Goal: Transaction & Acquisition: Purchase product/service

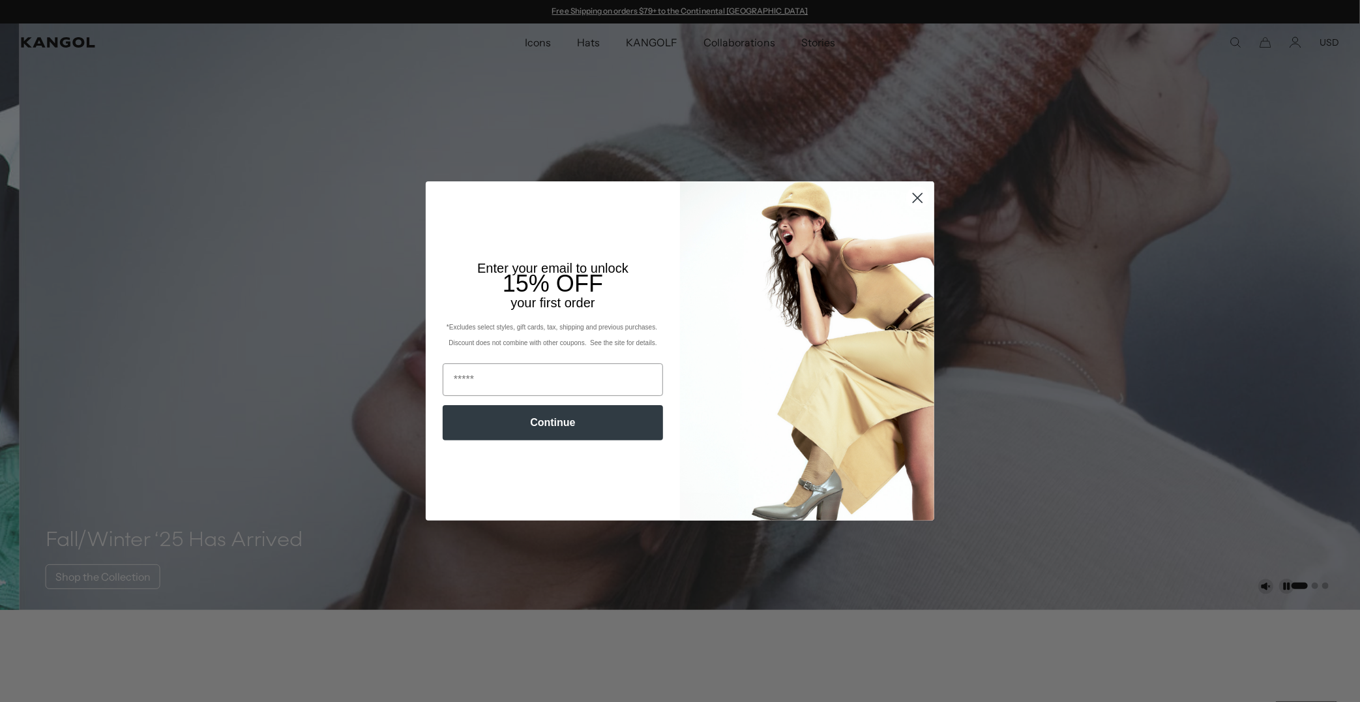
click at [907, 198] on circle "Close dialog" at bounding box center [918, 198] width 22 height 22
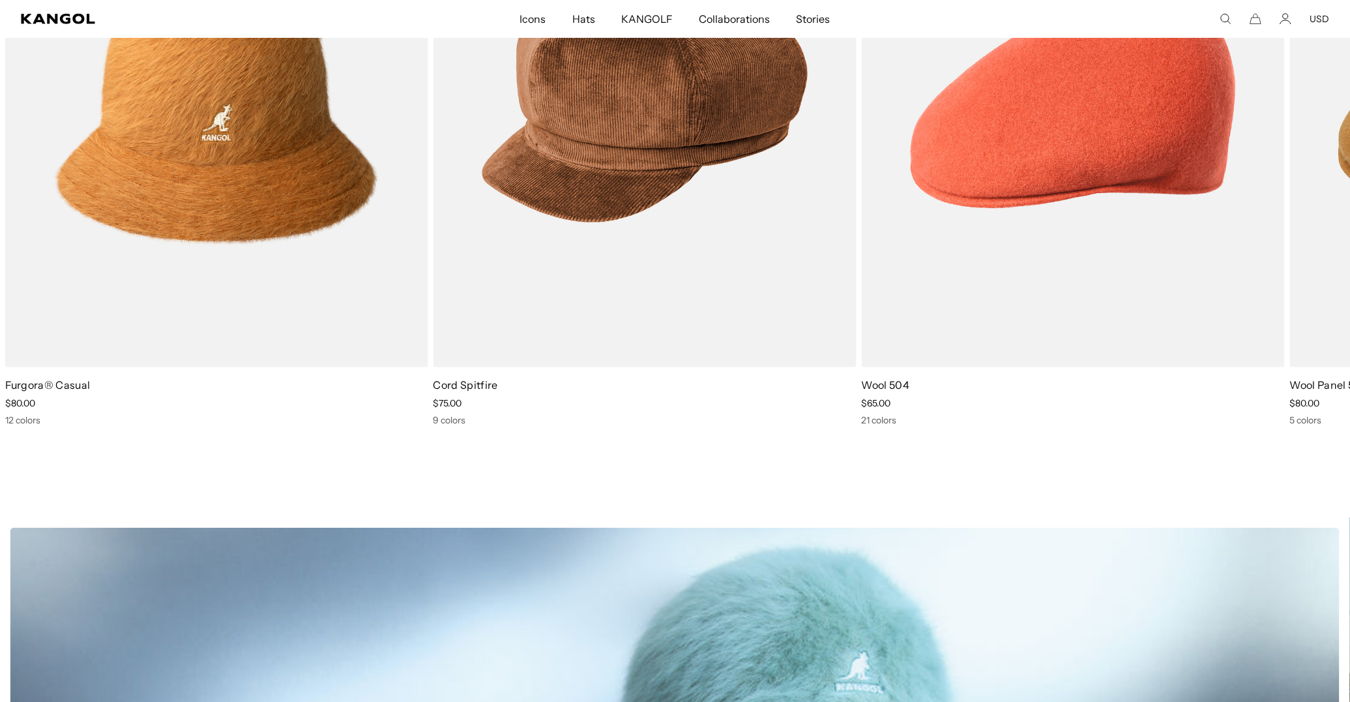
scroll to position [587, 0]
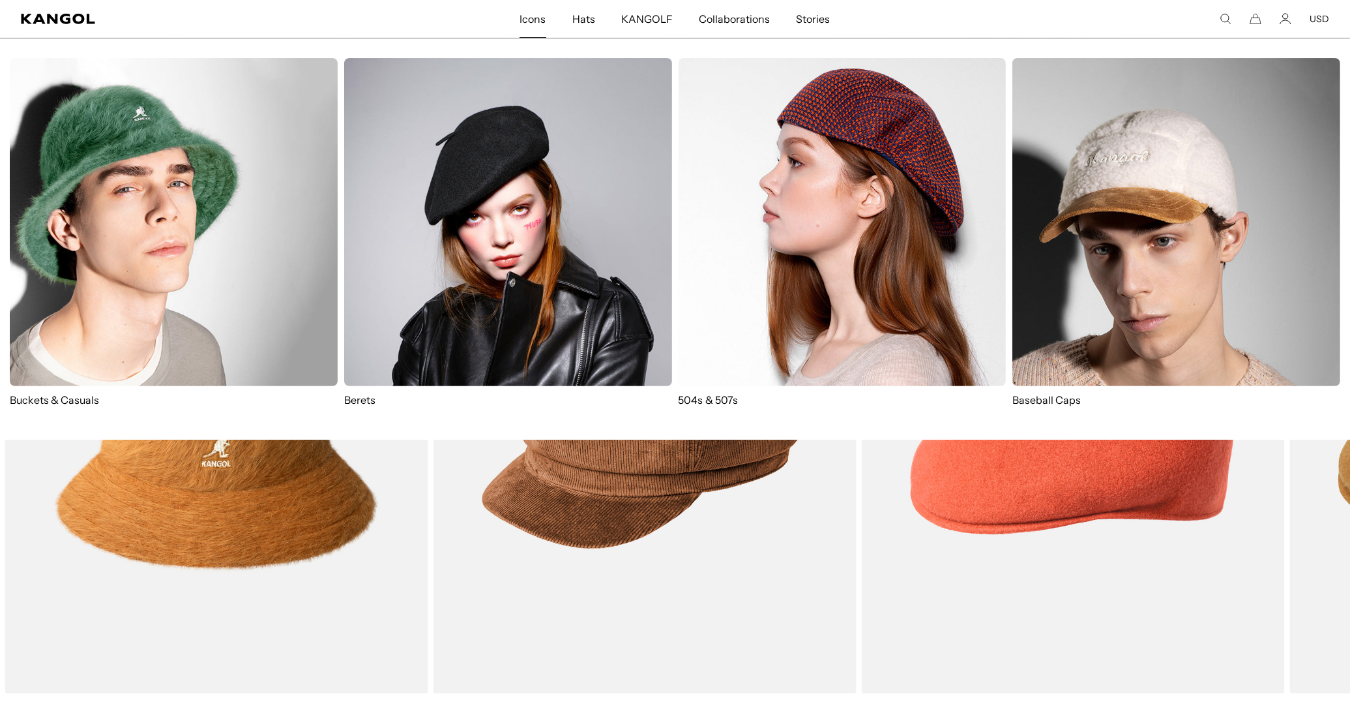
click at [535, 17] on span "Icons" at bounding box center [533, 19] width 26 height 38
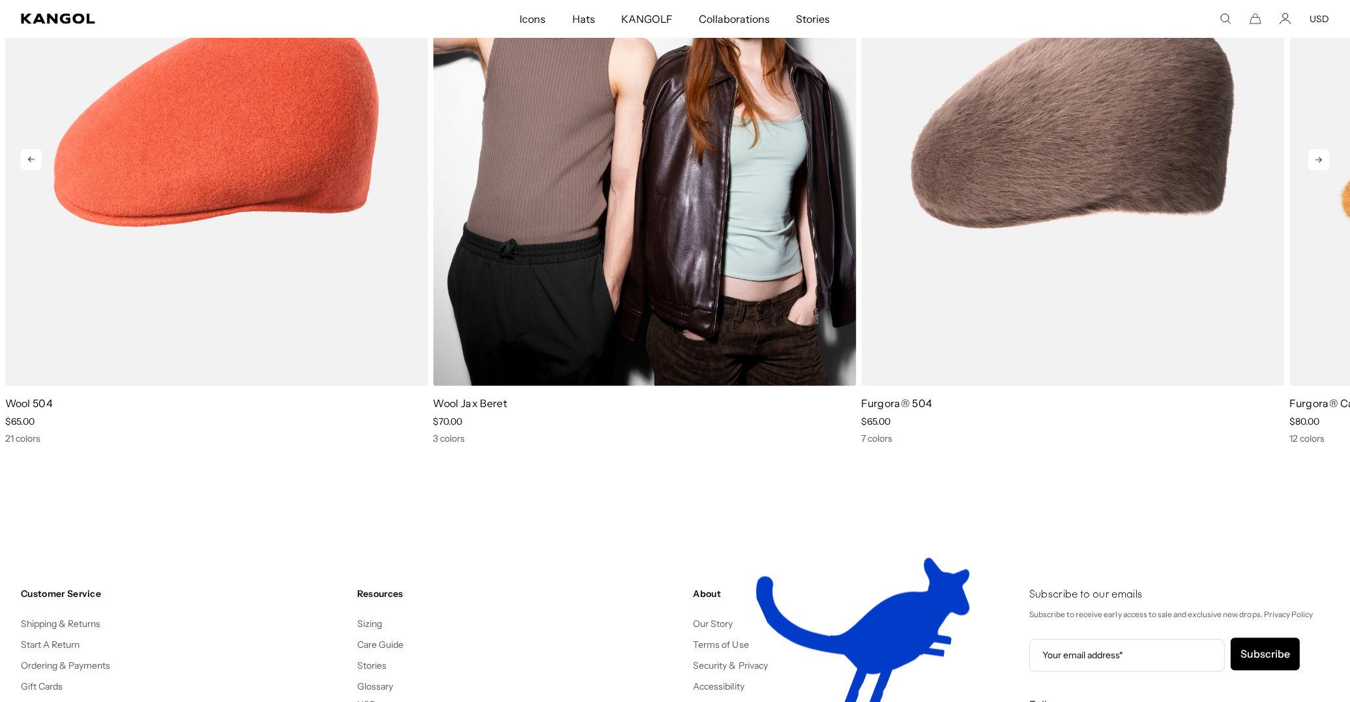
scroll to position [2663, 0]
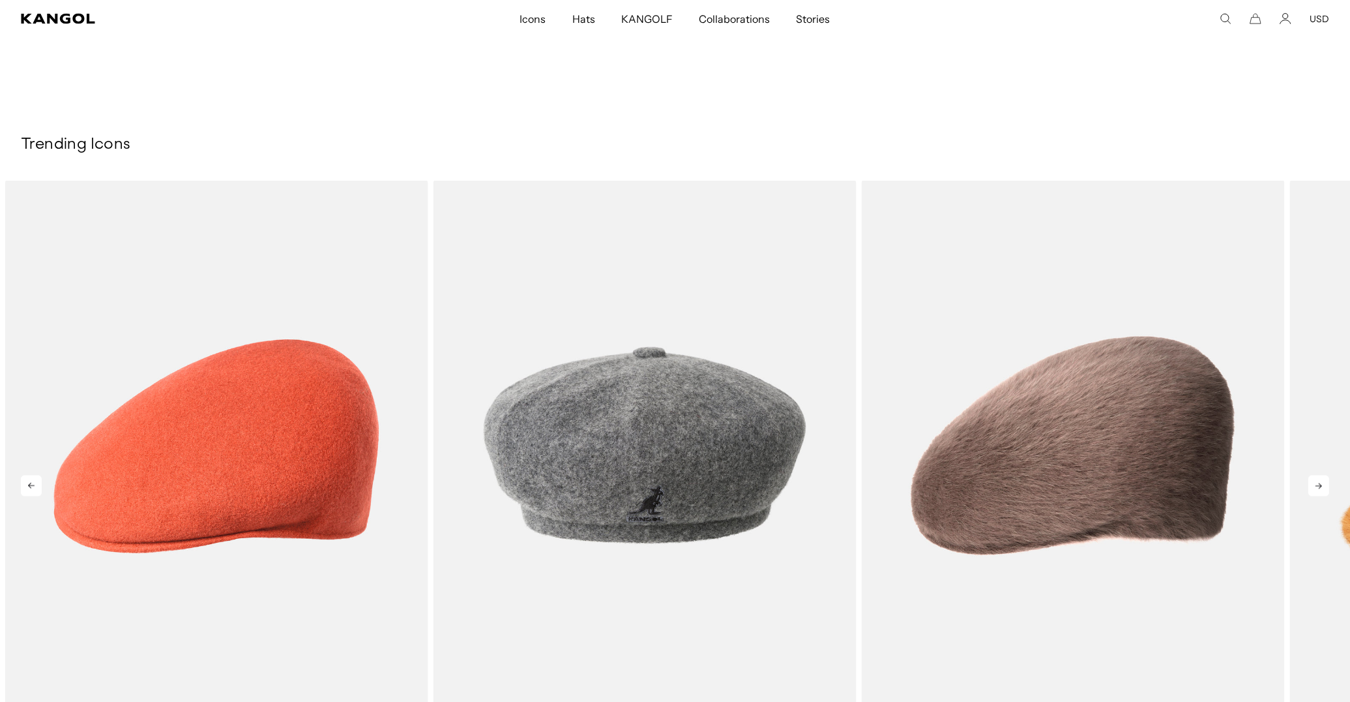
click at [1314, 488] on icon at bounding box center [1318, 485] width 21 height 21
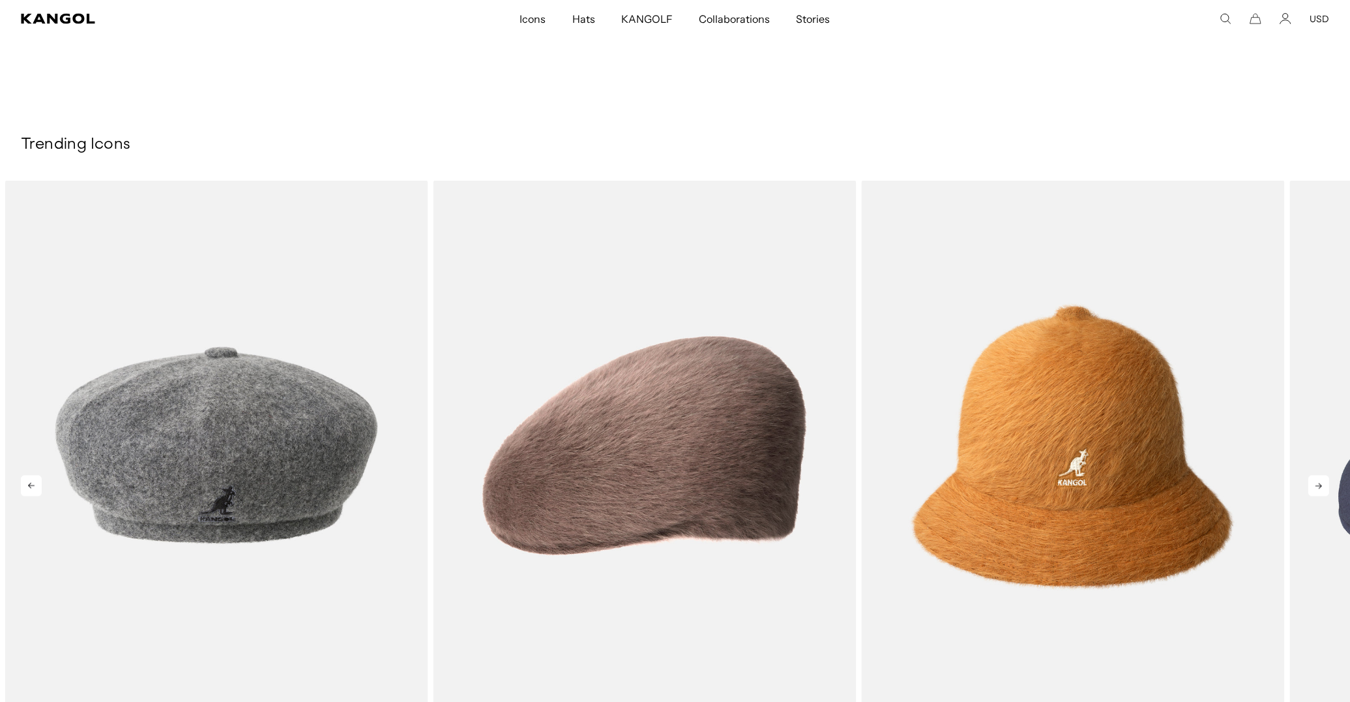
click at [1314, 488] on icon at bounding box center [1318, 485] width 21 height 21
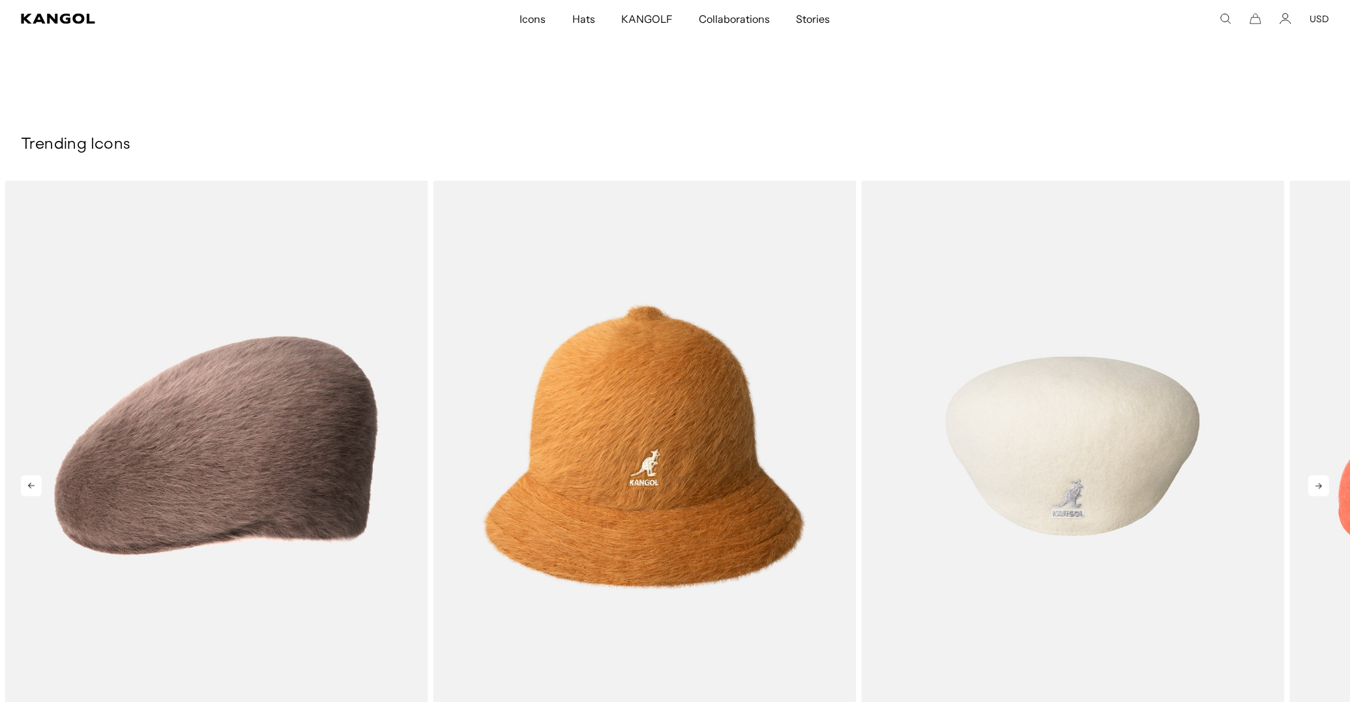
scroll to position [2858, 0]
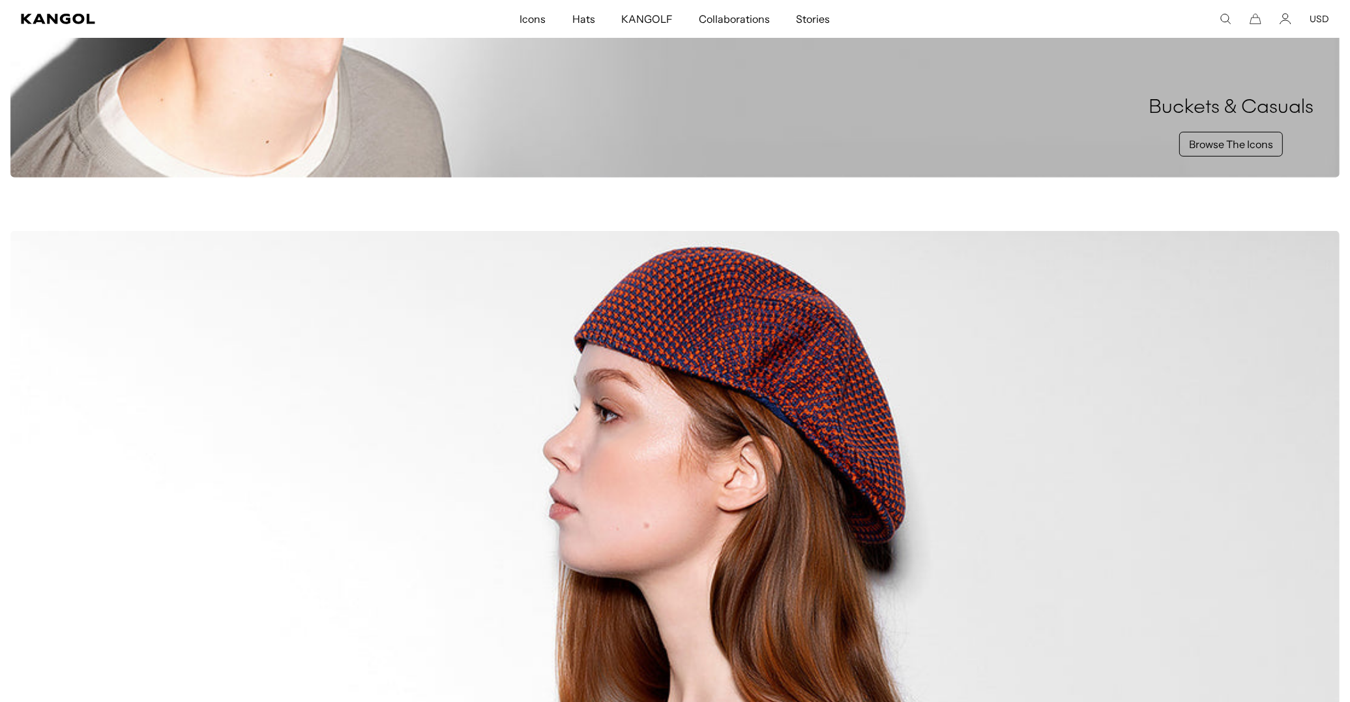
scroll to position [316, 0]
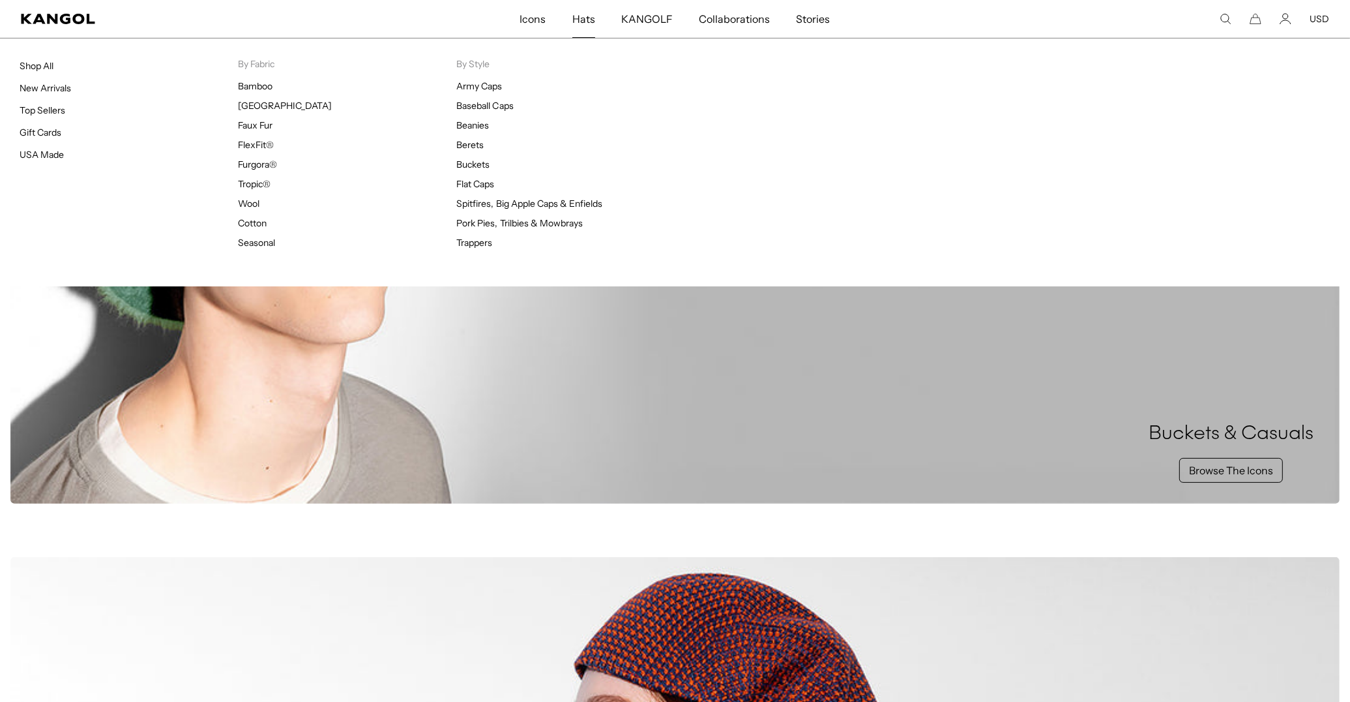
click at [576, 12] on span "Hats" at bounding box center [583, 19] width 23 height 38
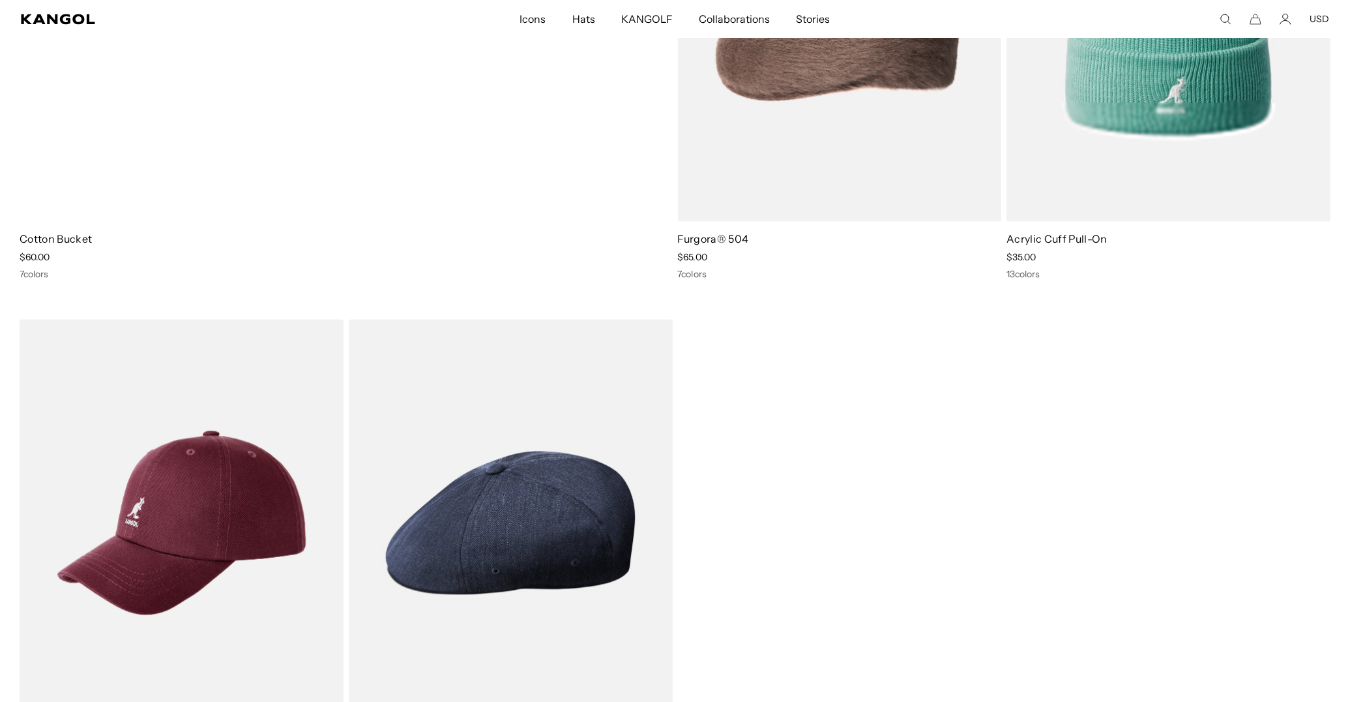
scroll to position [3977, 0]
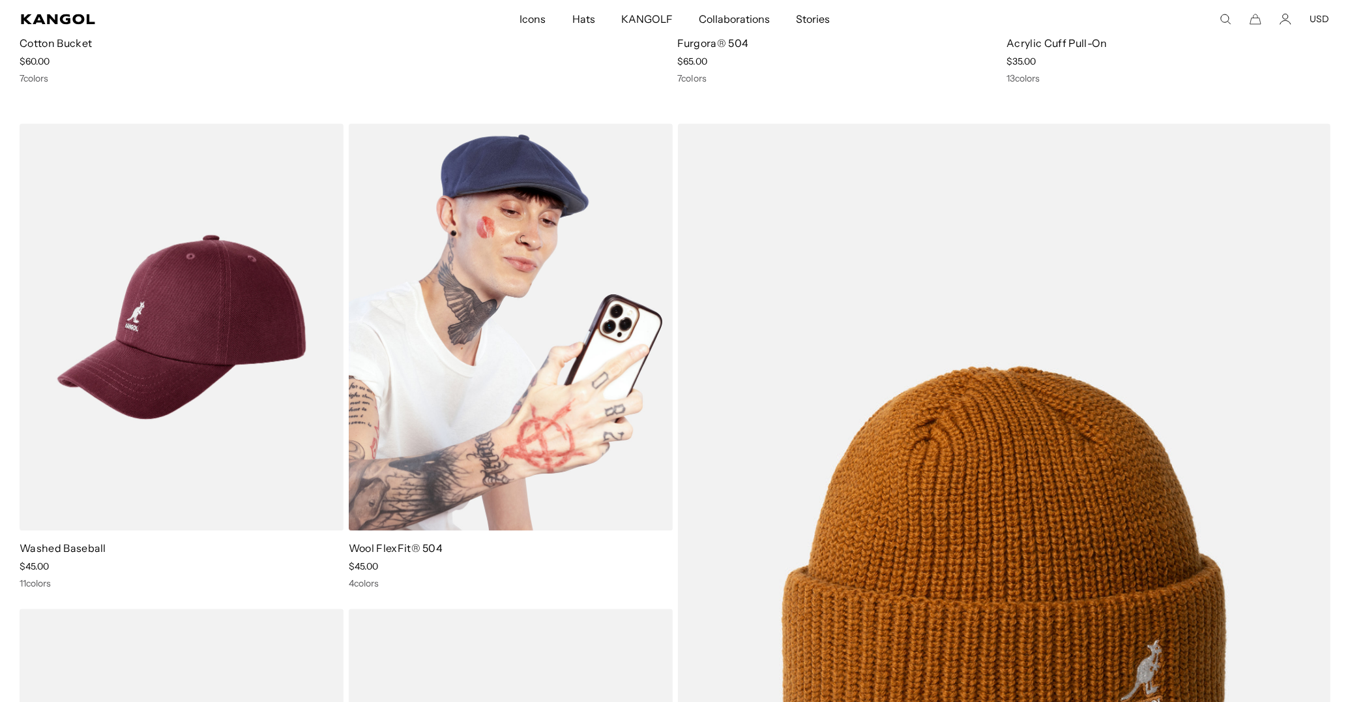
click at [629, 394] on img at bounding box center [511, 326] width 324 height 407
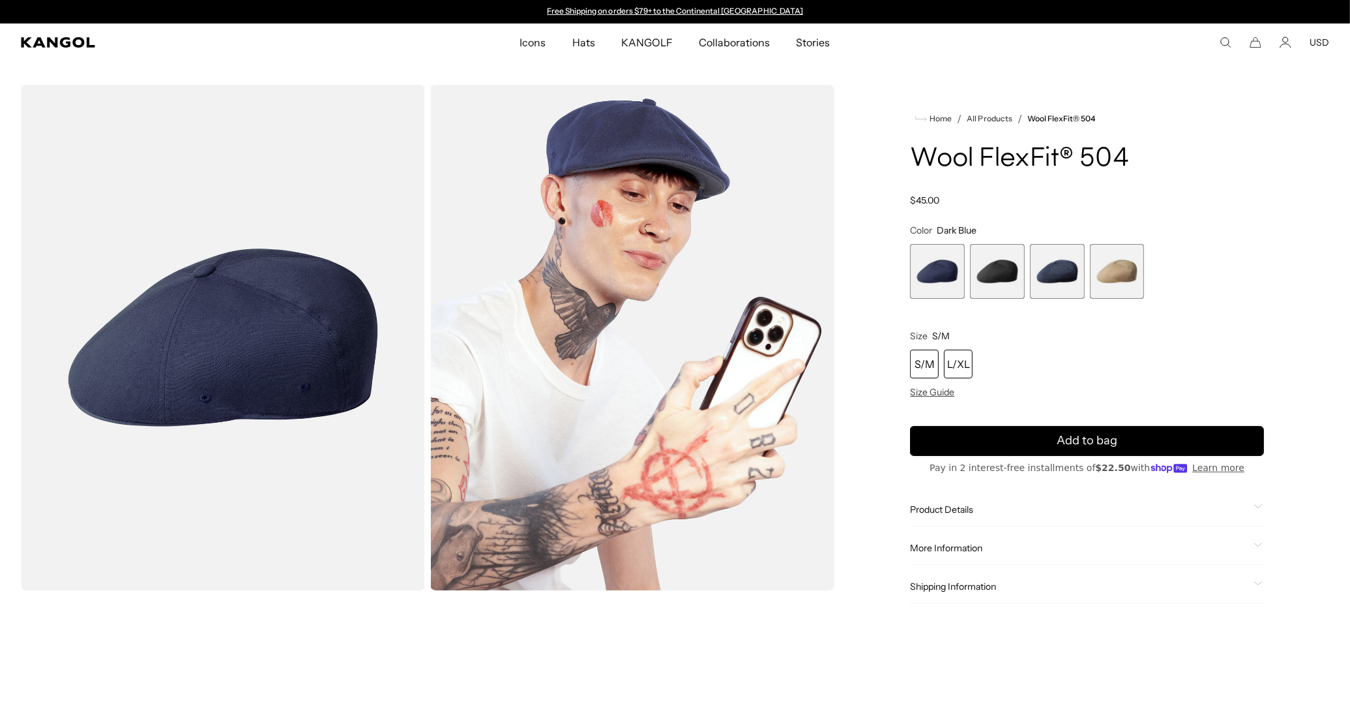
click at [962, 366] on div "L/XL" at bounding box center [958, 363] width 29 height 29
click at [1012, 277] on span "2 of 4" at bounding box center [997, 271] width 55 height 55
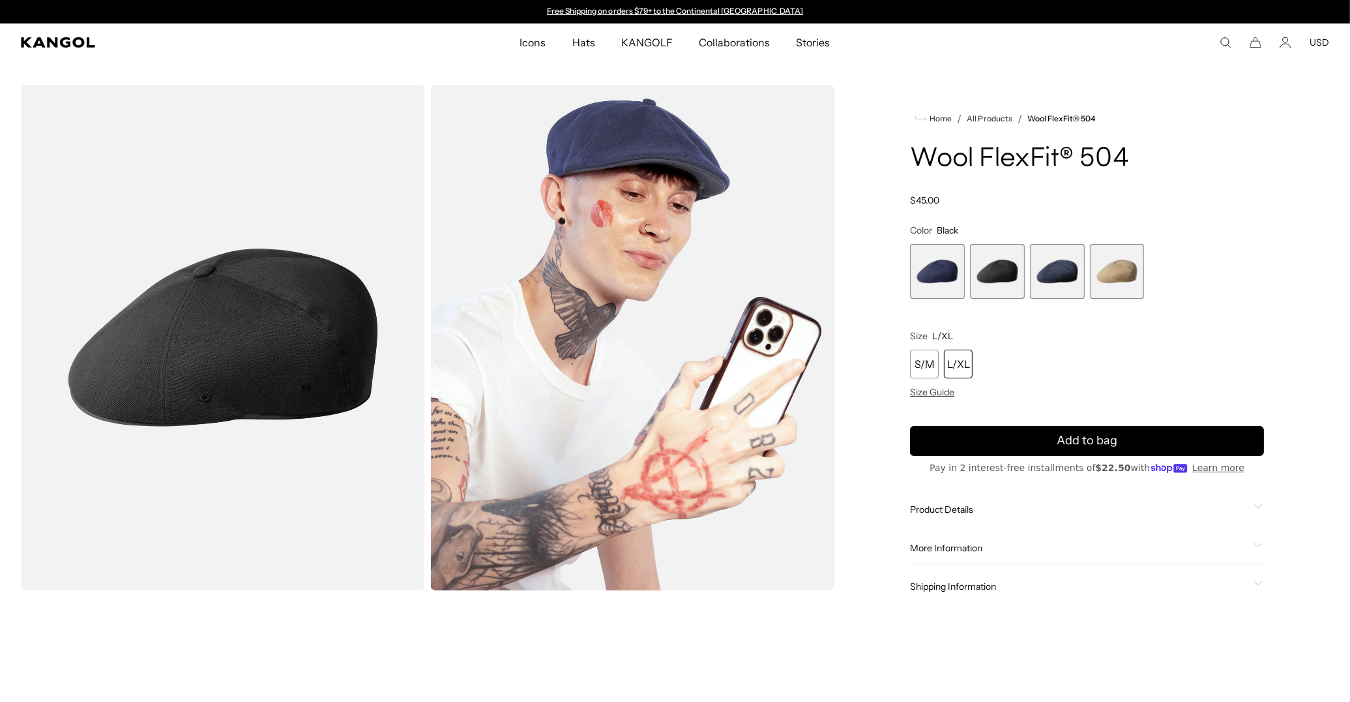
click at [350, 350] on img "Gallery Viewer" at bounding box center [223, 337] width 404 height 505
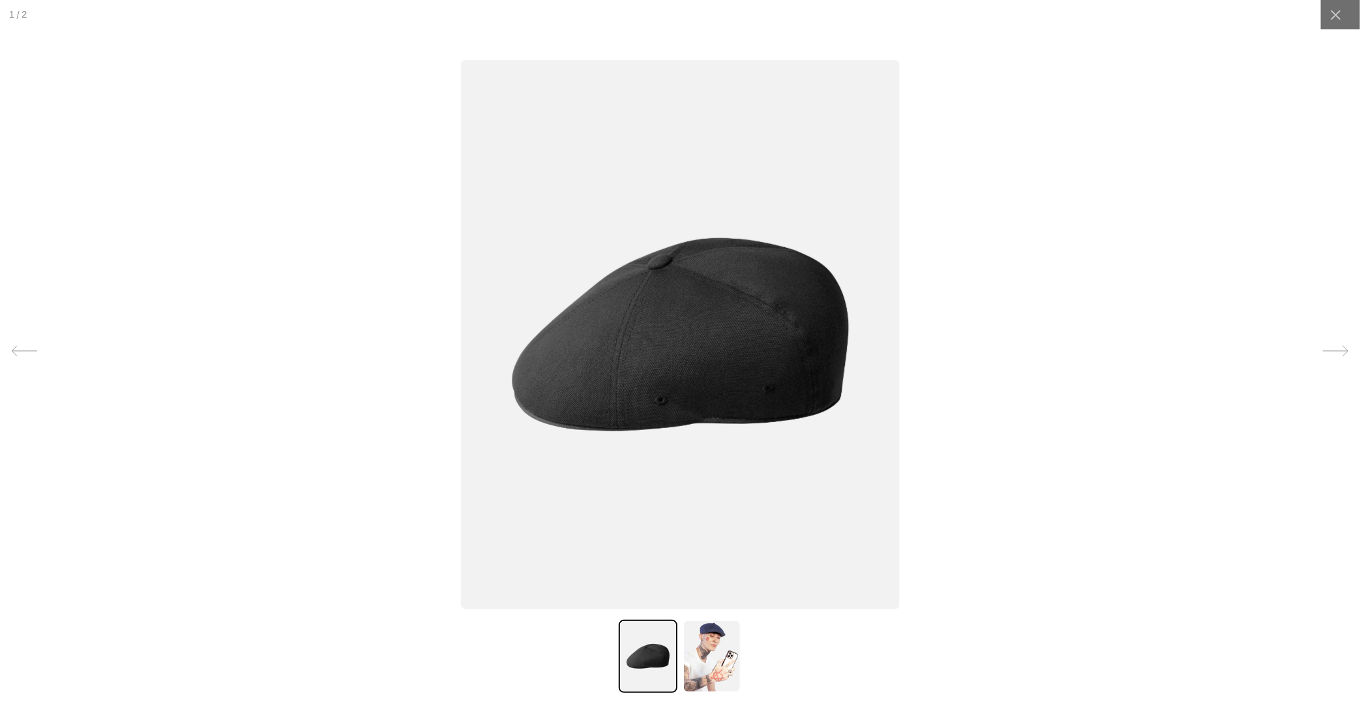
click at [1330, 342] on icon at bounding box center [1336, 351] width 26 height 26
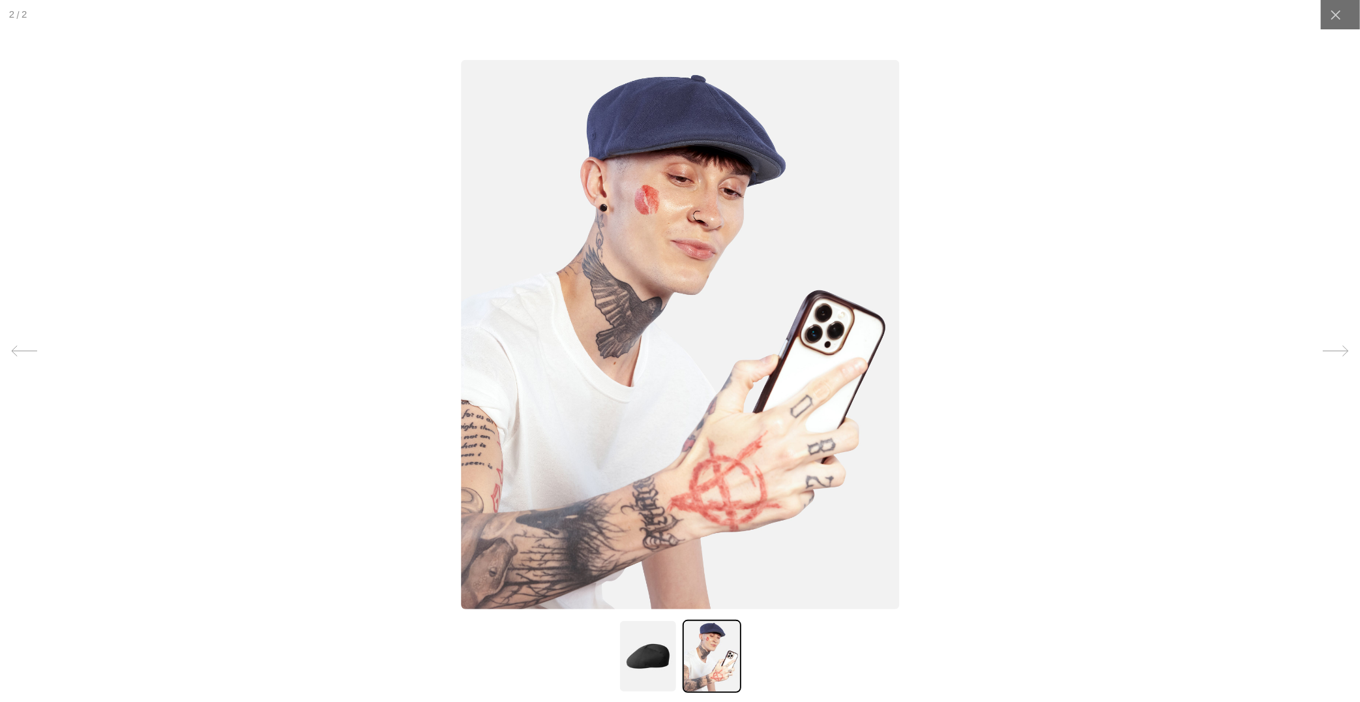
click at [1330, 342] on icon at bounding box center [1336, 351] width 26 height 26
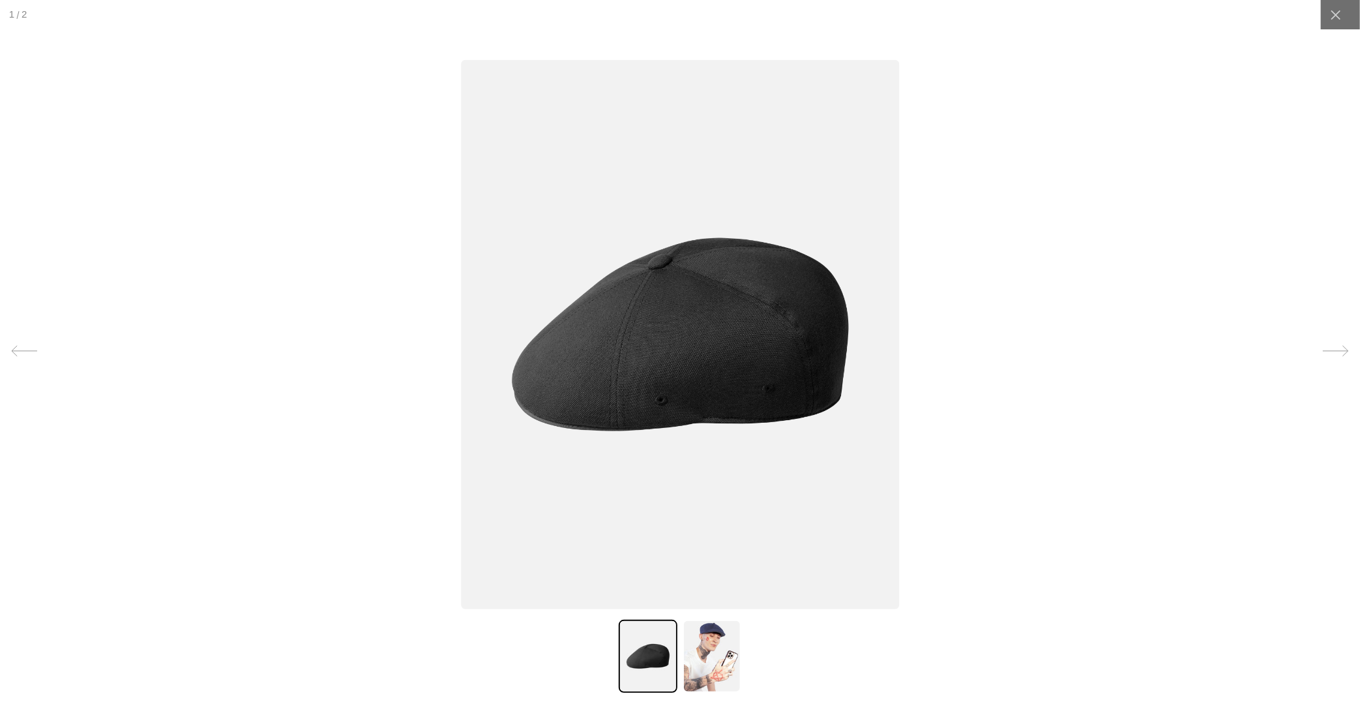
click at [1330, 342] on icon at bounding box center [1336, 351] width 26 height 26
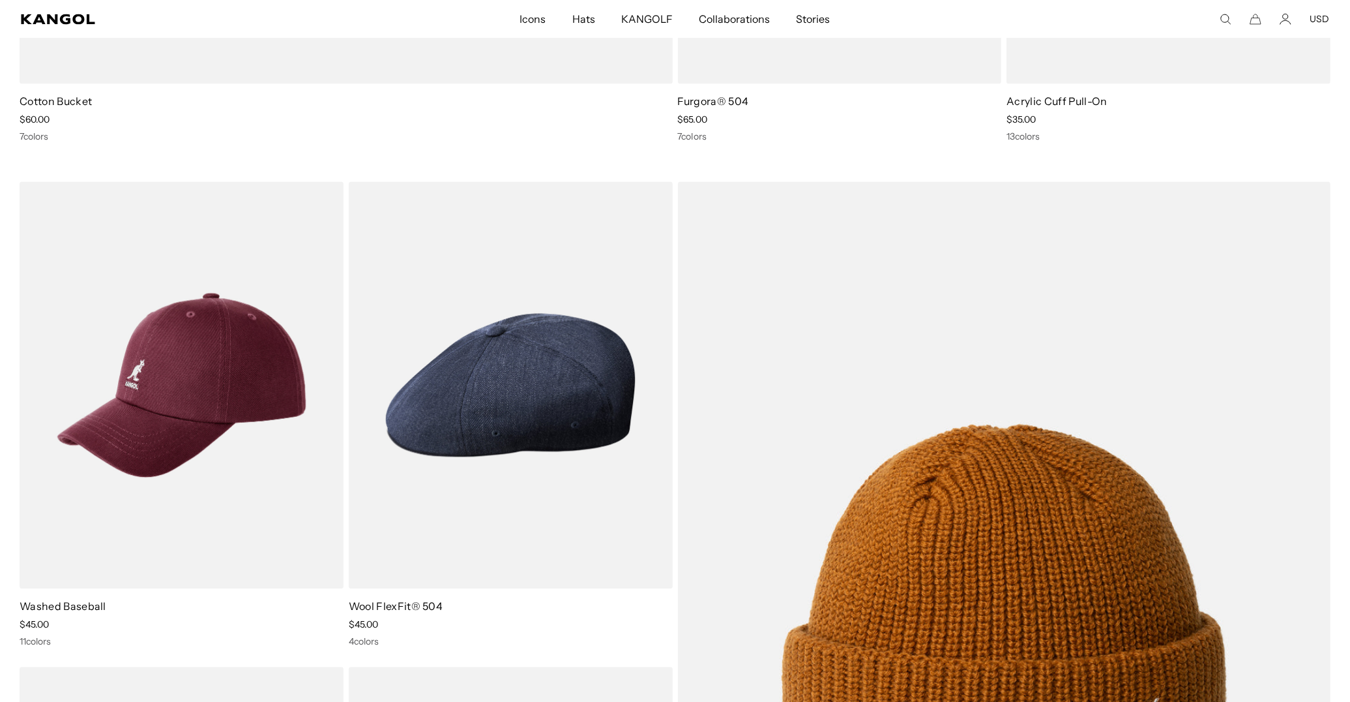
scroll to position [4045, 0]
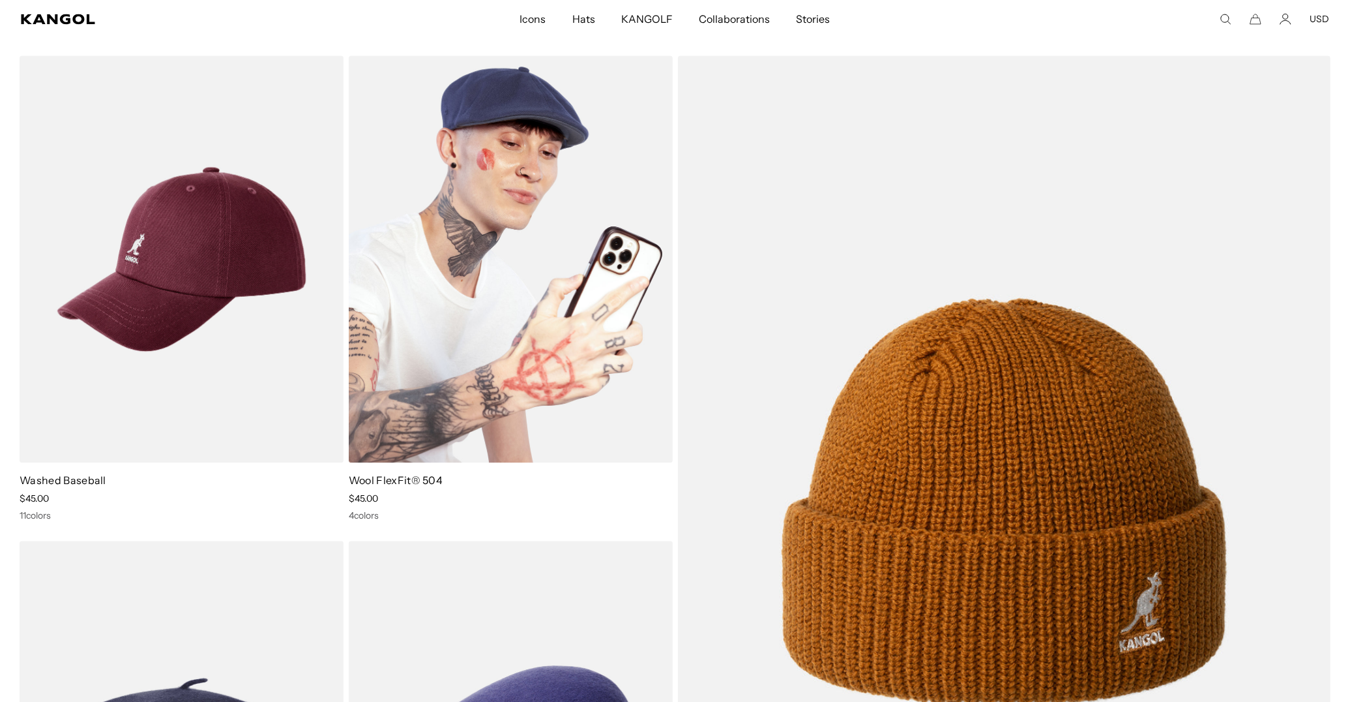
click at [563, 228] on img at bounding box center [511, 258] width 324 height 407
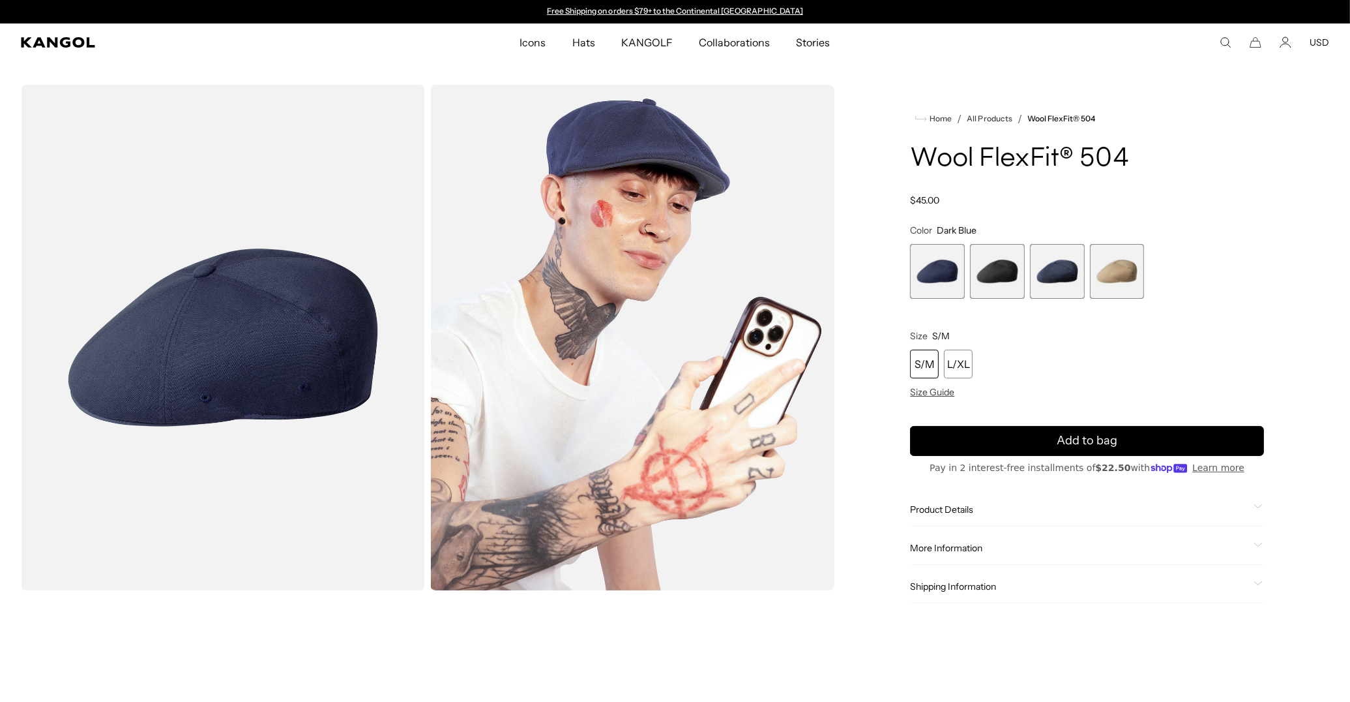
click at [943, 265] on span "1 of 4" at bounding box center [937, 271] width 55 height 55
click at [979, 268] on span "2 of 4" at bounding box center [997, 271] width 55 height 55
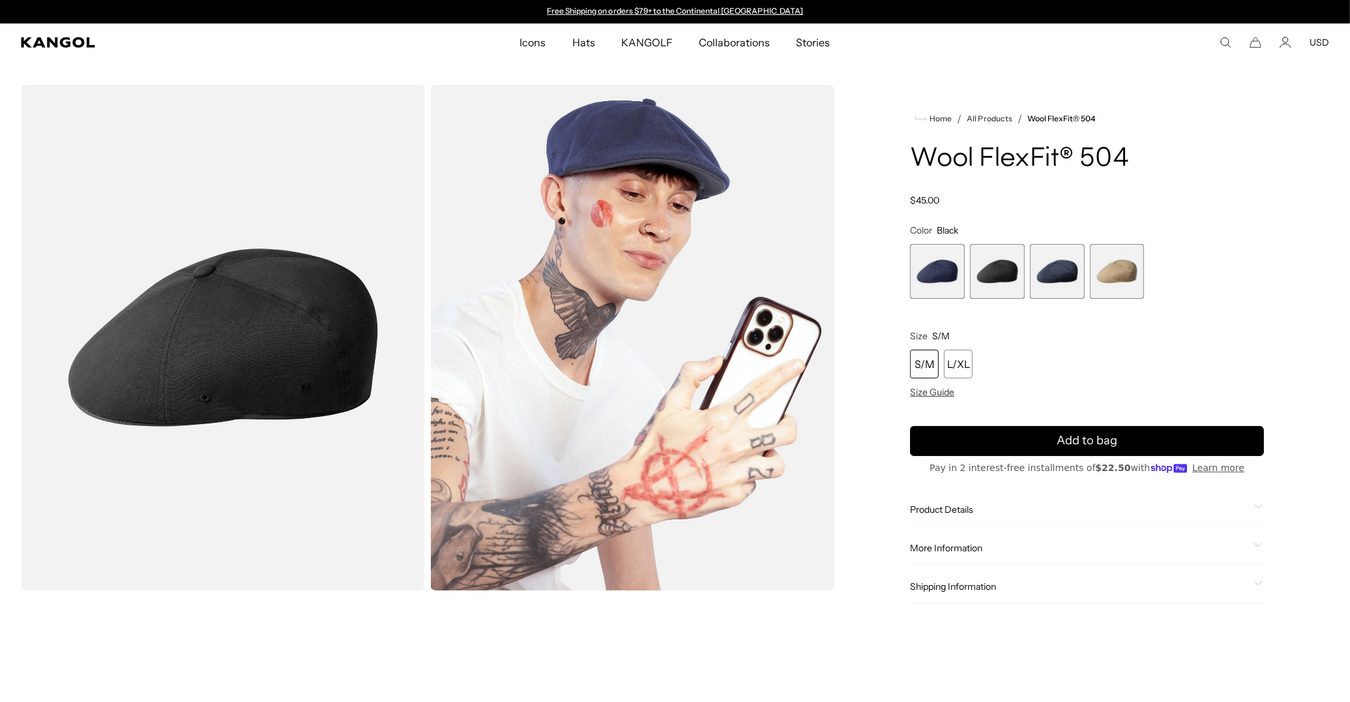
click at [1052, 272] on span "3 of 4" at bounding box center [1057, 271] width 55 height 55
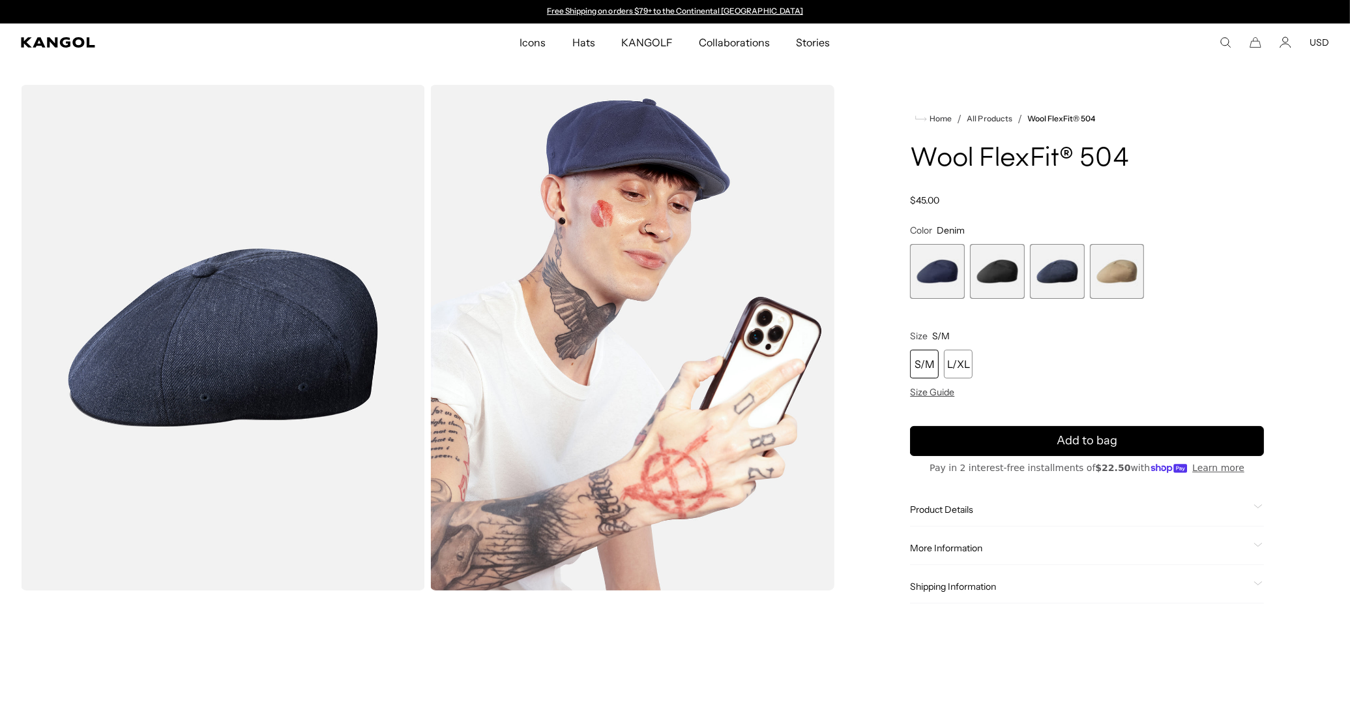
click at [1113, 263] on span "4 of 4" at bounding box center [1117, 271] width 55 height 55
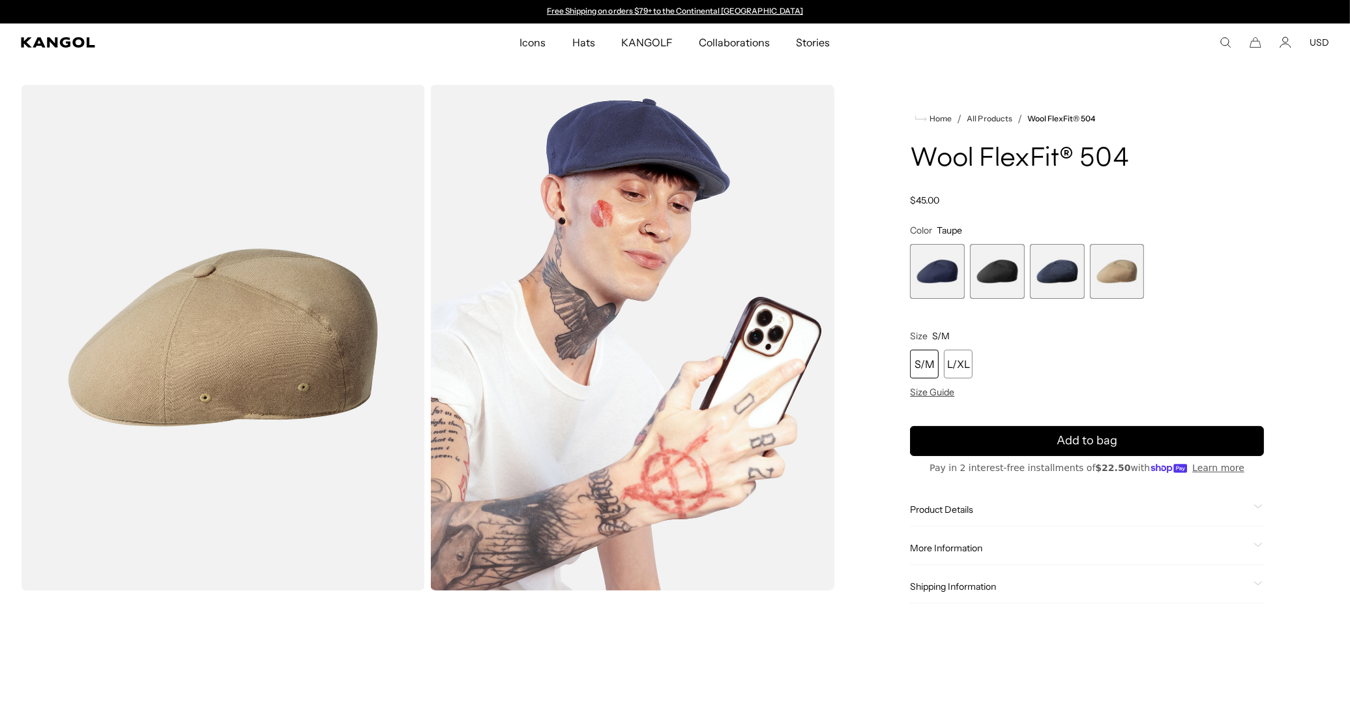
click at [1075, 263] on span "3 of 4" at bounding box center [1057, 271] width 55 height 55
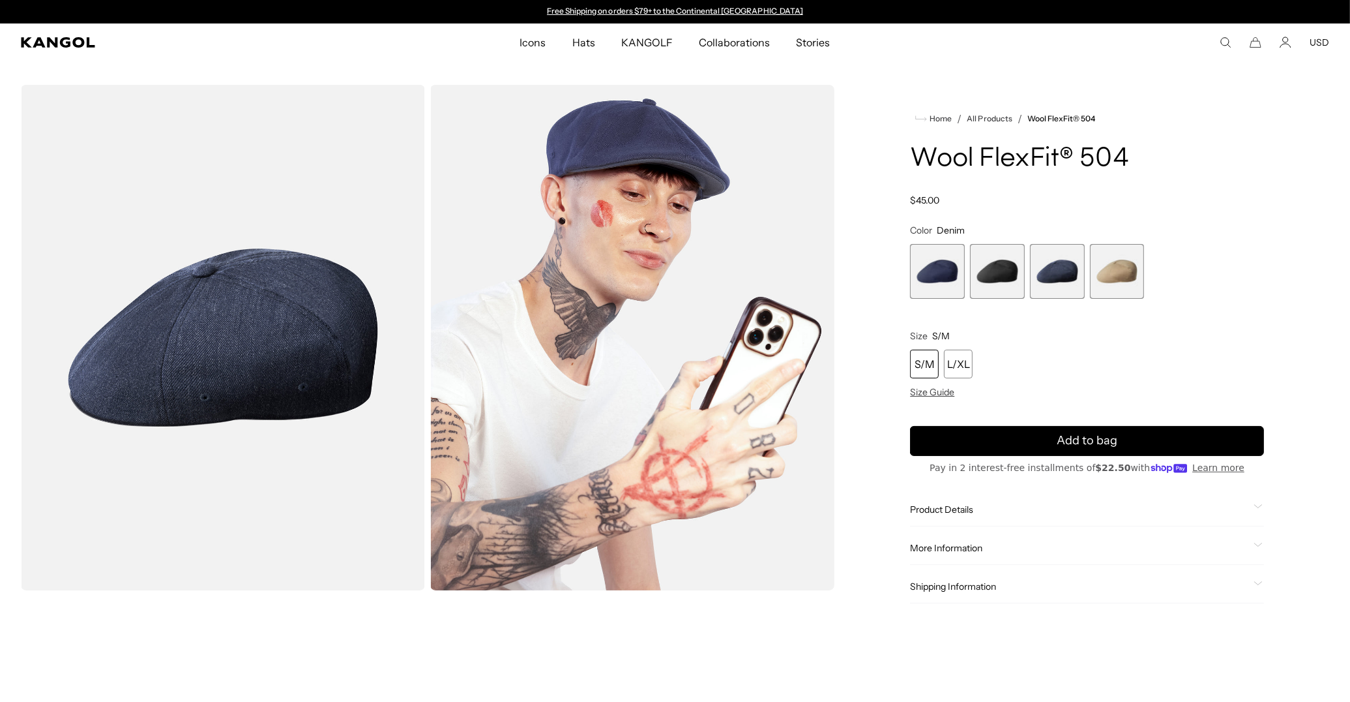
click at [991, 263] on span "2 of 4" at bounding box center [997, 271] width 55 height 55
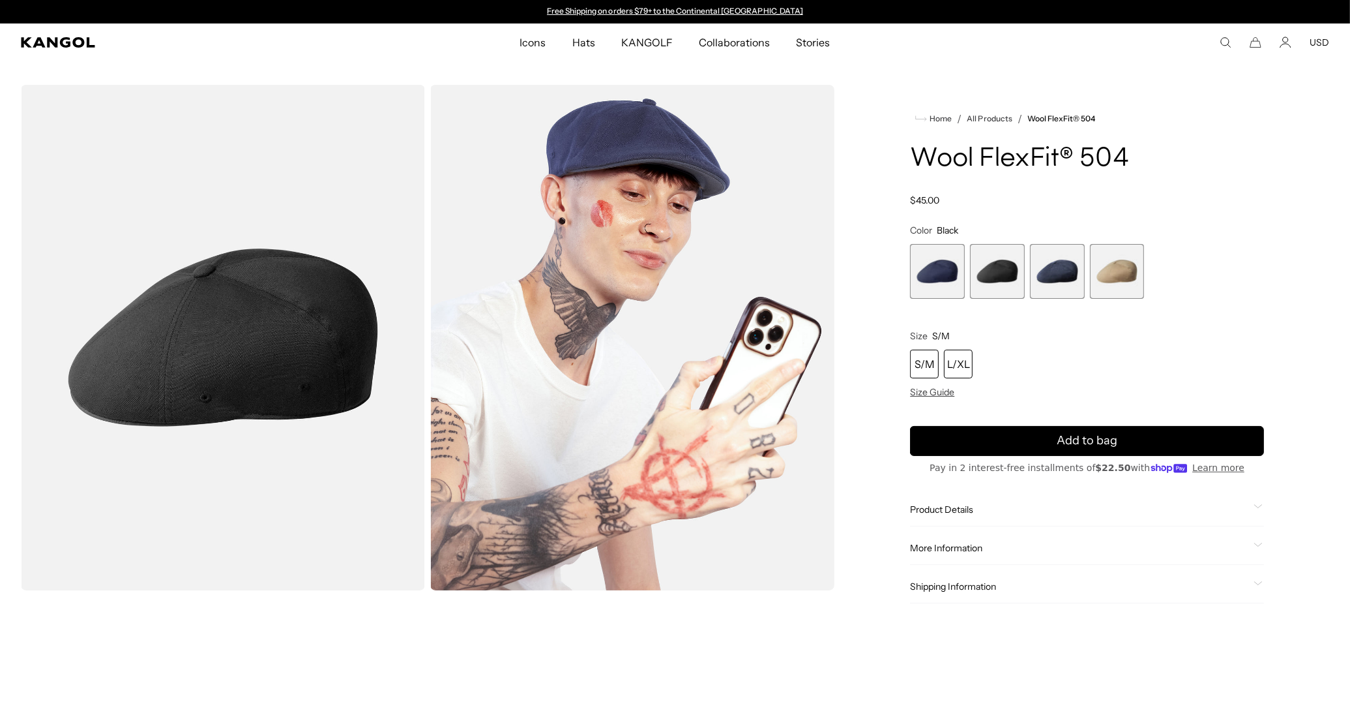
click at [954, 359] on div "L/XL" at bounding box center [958, 363] width 29 height 29
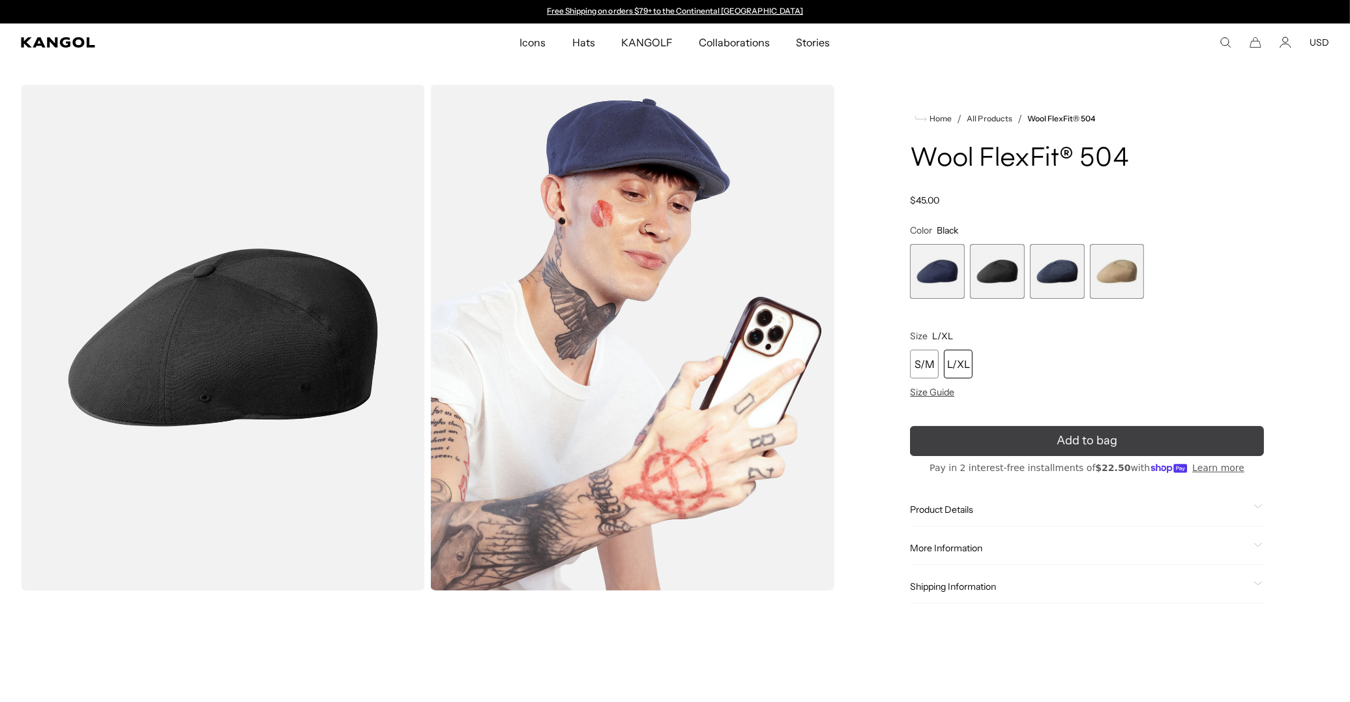
click at [1099, 444] on span "Add to bag" at bounding box center [1087, 441] width 61 height 18
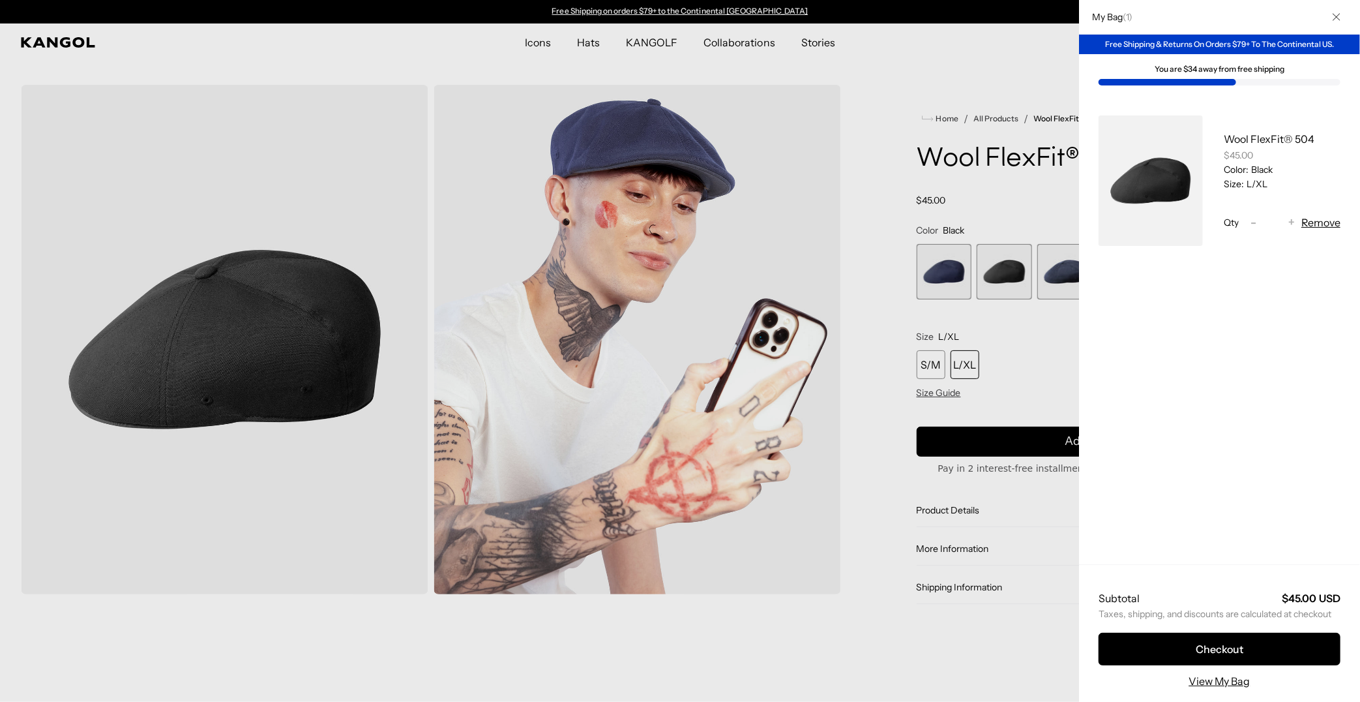
click at [998, 170] on div at bounding box center [680, 351] width 1360 height 702
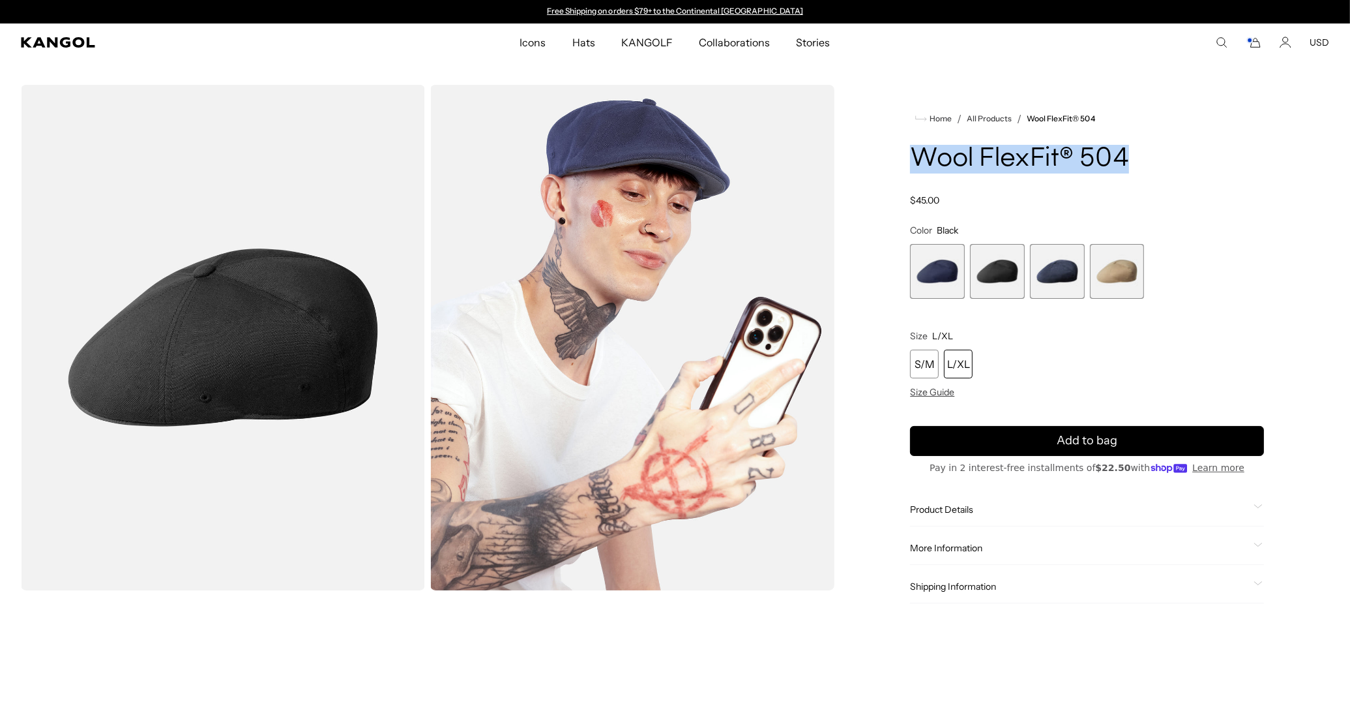
drag, startPoint x: 1141, startPoint y: 158, endPoint x: 887, endPoint y: 161, distance: 254.3
click at [887, 161] on div "Home / All Products / Wool FlexFit® 504 Wool FlexFit® 504 Regular price $45.00 …" at bounding box center [1087, 357] width 484 height 544
copy h1 "Wool FlexFit® 504"
